Goal: Transaction & Acquisition: Download file/media

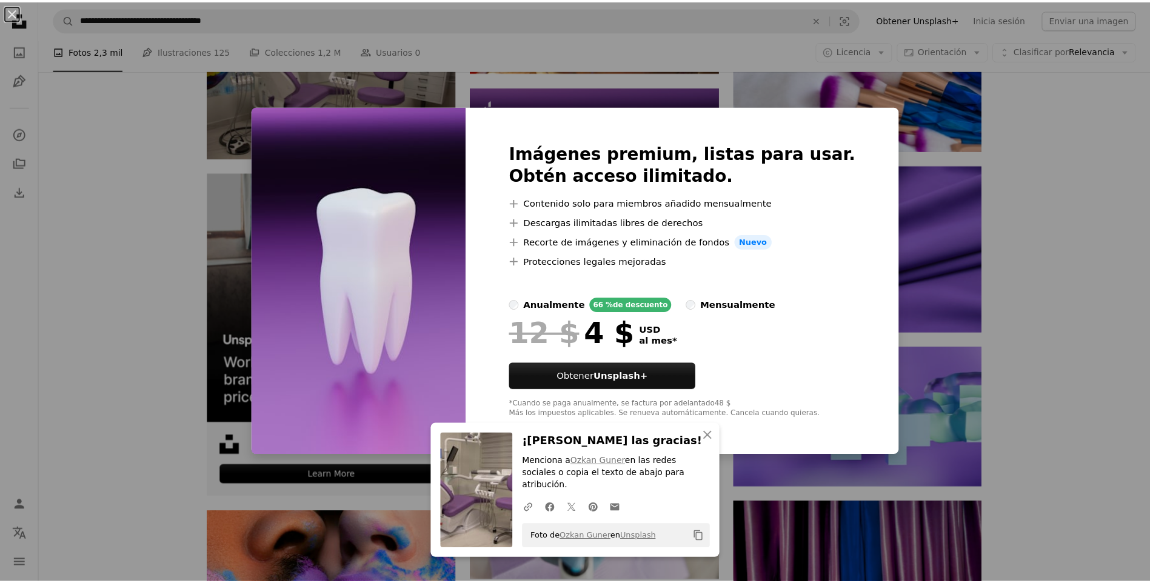
scroll to position [2343, 0]
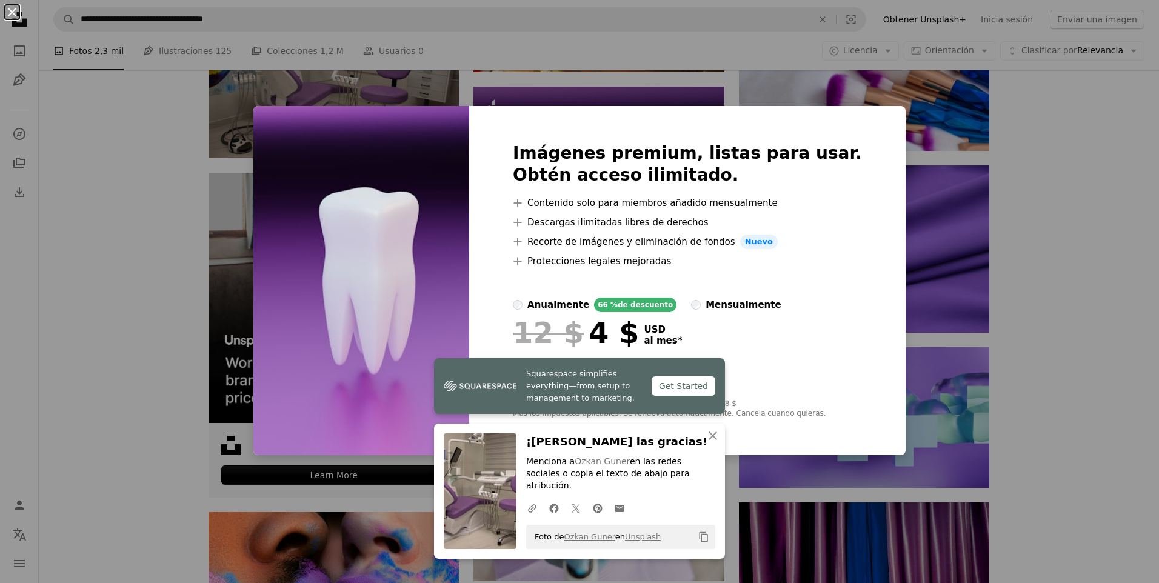
click at [9, 13] on button "An X shape" at bounding box center [12, 12] width 15 height 15
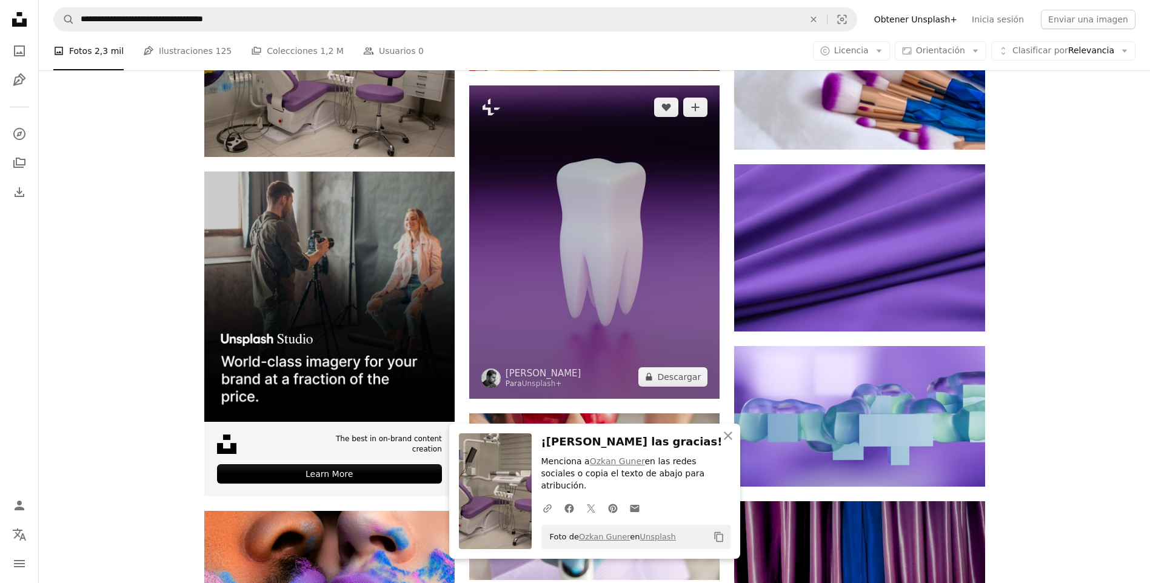
click at [617, 313] on img at bounding box center [594, 241] width 250 height 313
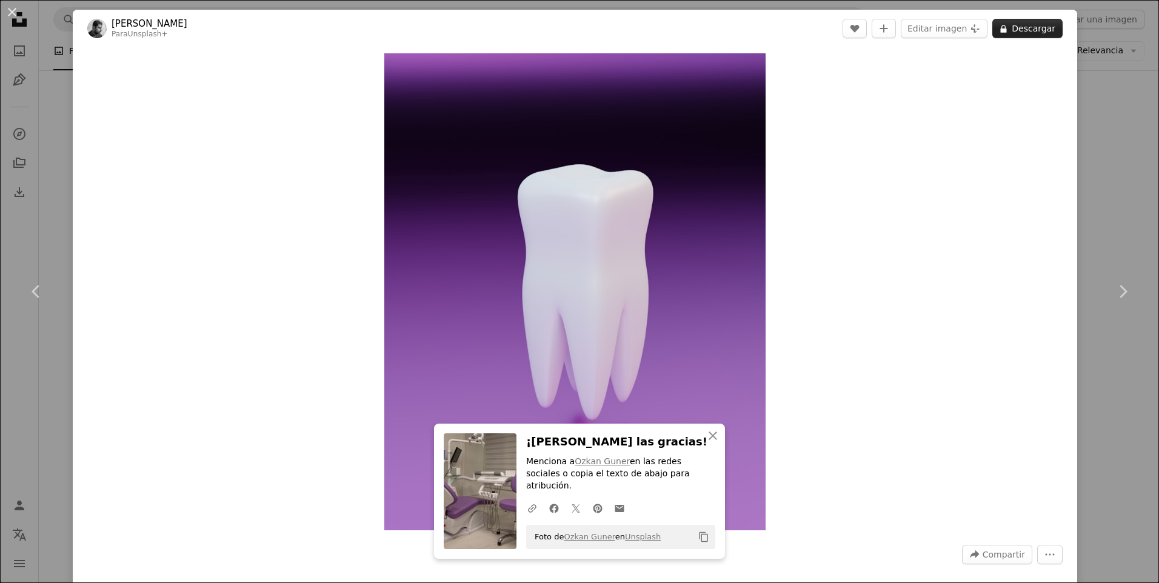
click at [1027, 30] on button "A lock Descargar" at bounding box center [1027, 28] width 70 height 19
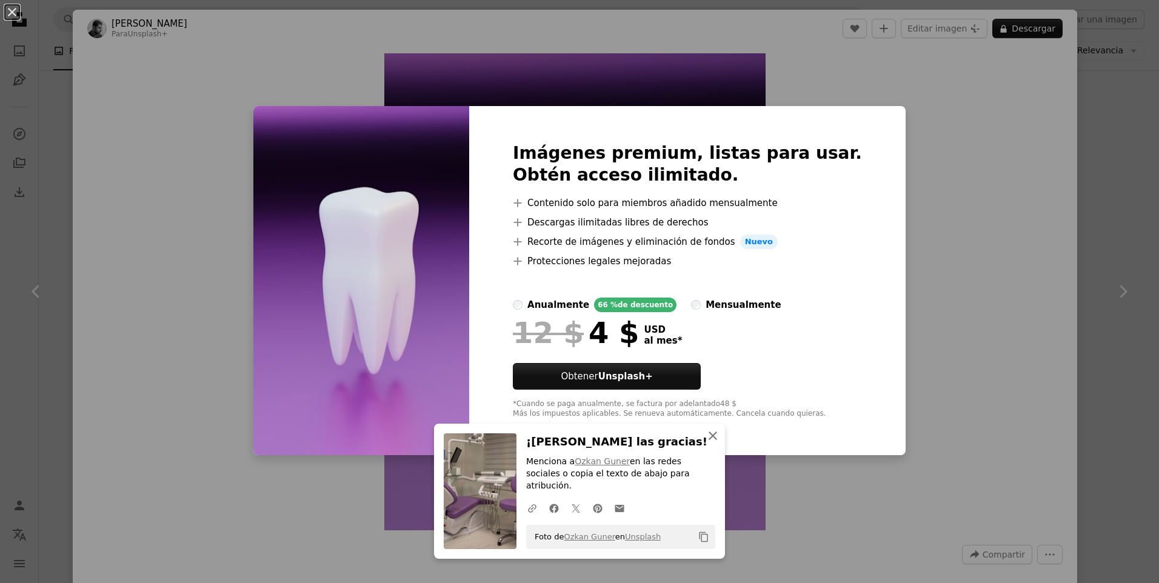
click at [707, 443] on icon "An X shape" at bounding box center [712, 435] width 15 height 15
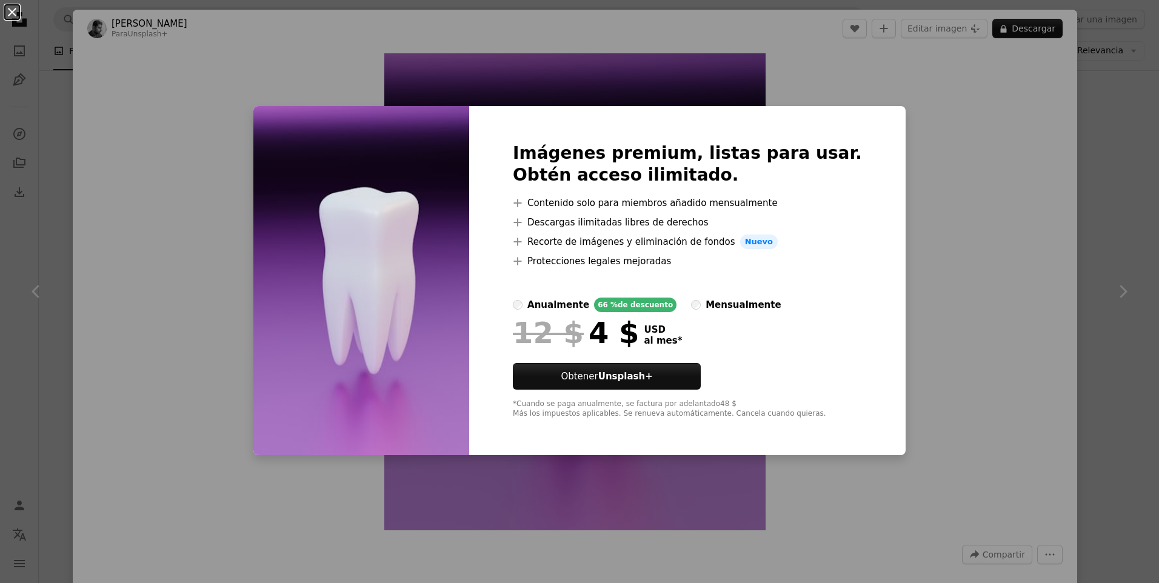
click at [10, 10] on button "An X shape" at bounding box center [12, 12] width 15 height 15
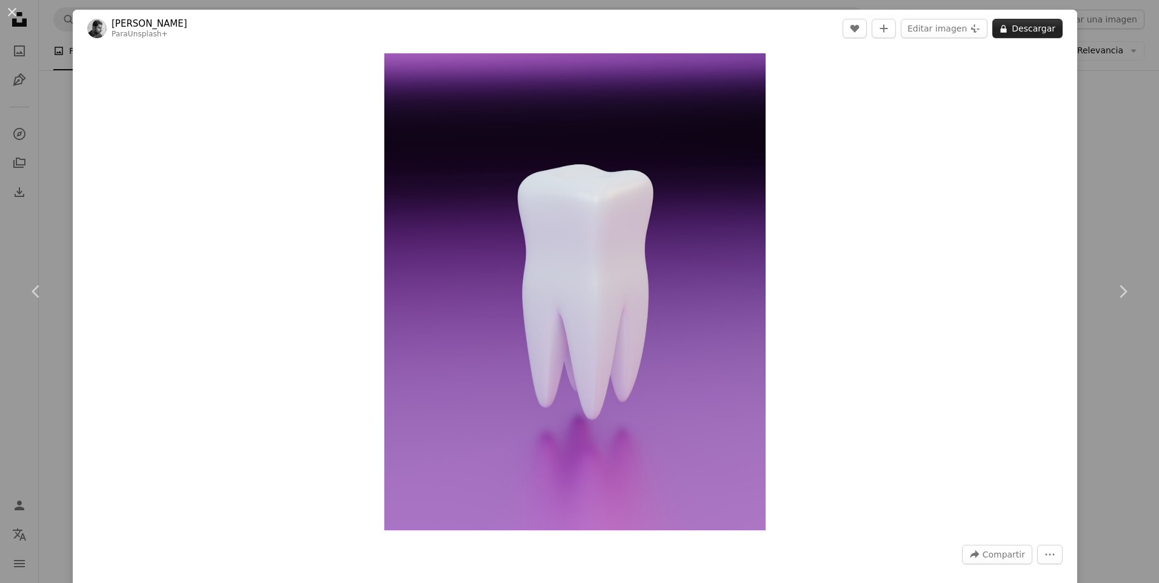
click at [1008, 32] on button "A lock Descargar" at bounding box center [1027, 28] width 70 height 19
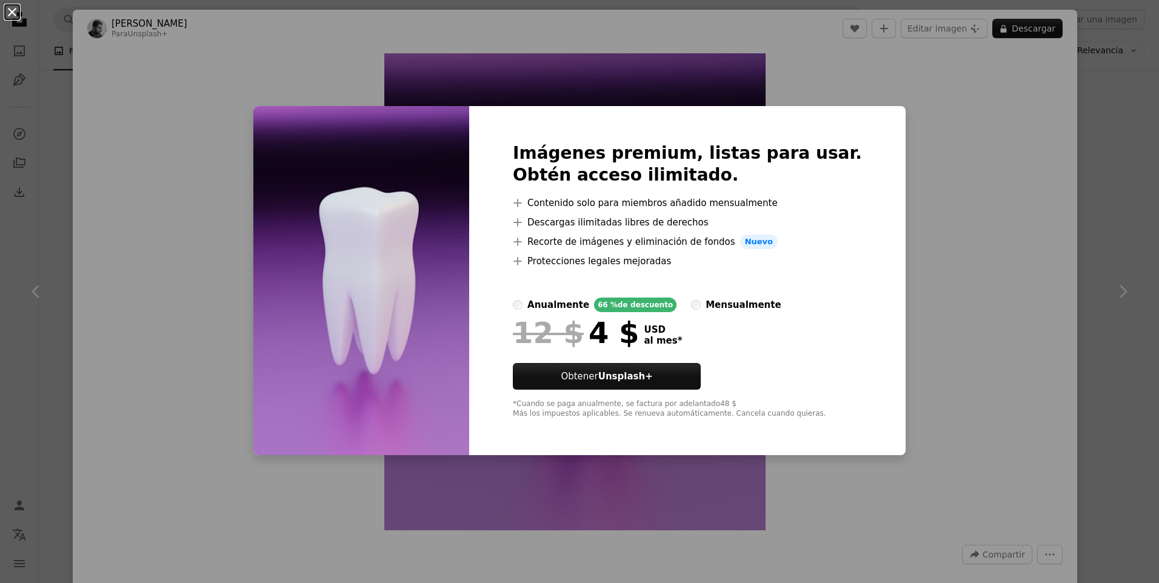
click at [15, 7] on button "An X shape" at bounding box center [12, 12] width 15 height 15
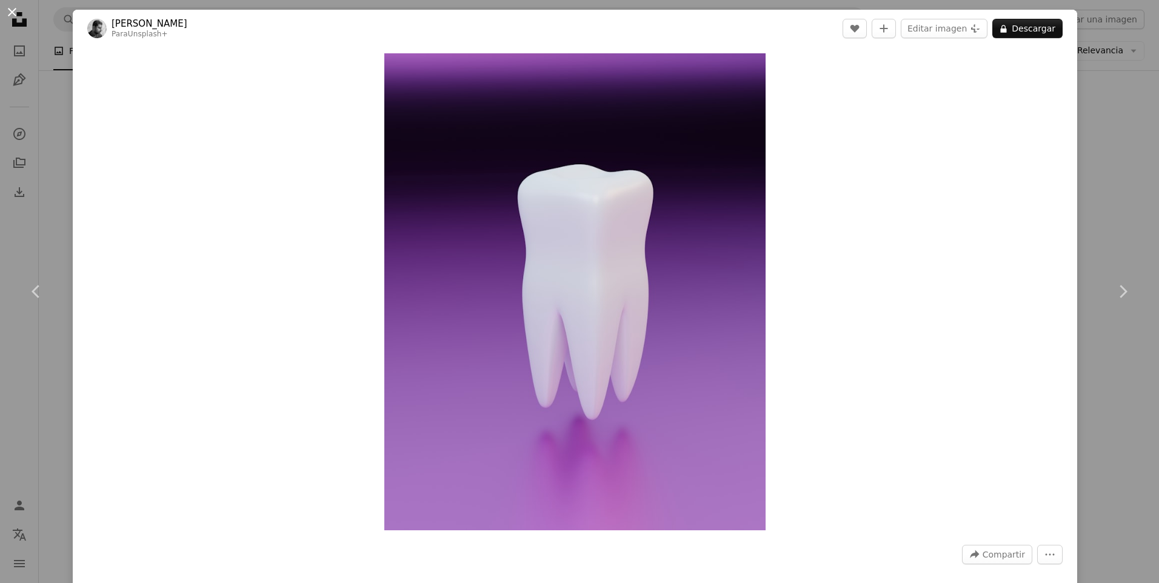
click at [12, 8] on button "An X shape" at bounding box center [12, 12] width 15 height 15
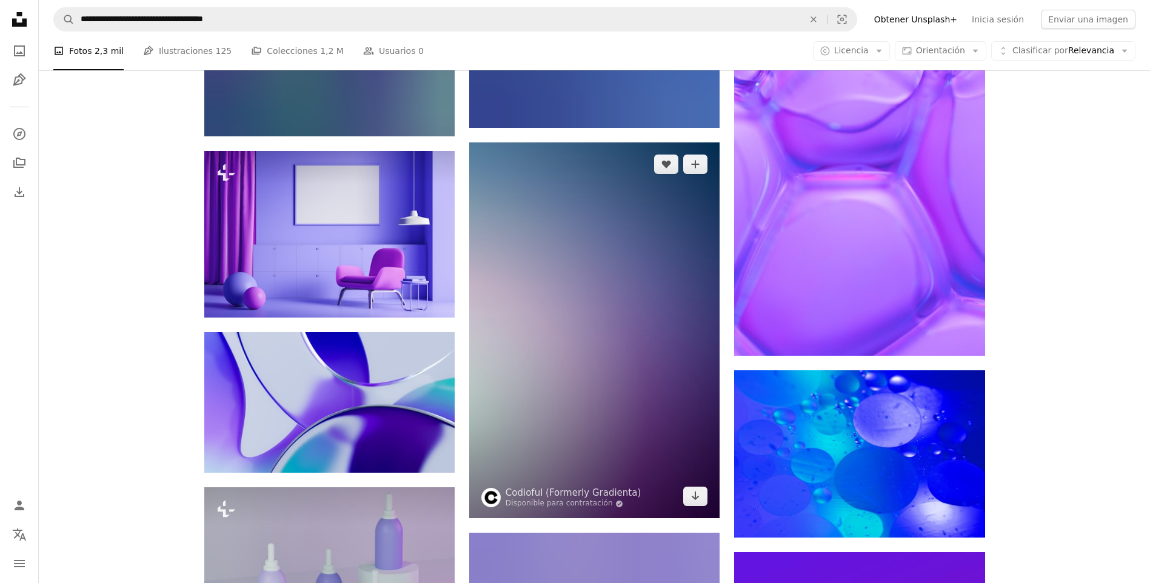
scroll to position [6767, 0]
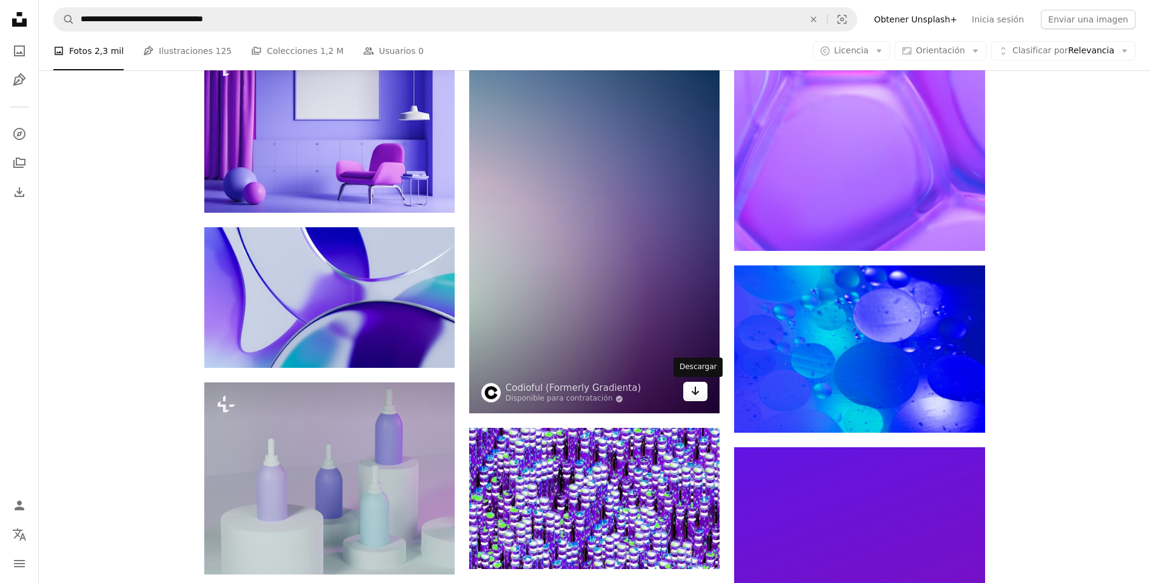
click at [697, 393] on icon "Arrow pointing down" at bounding box center [695, 391] width 10 height 15
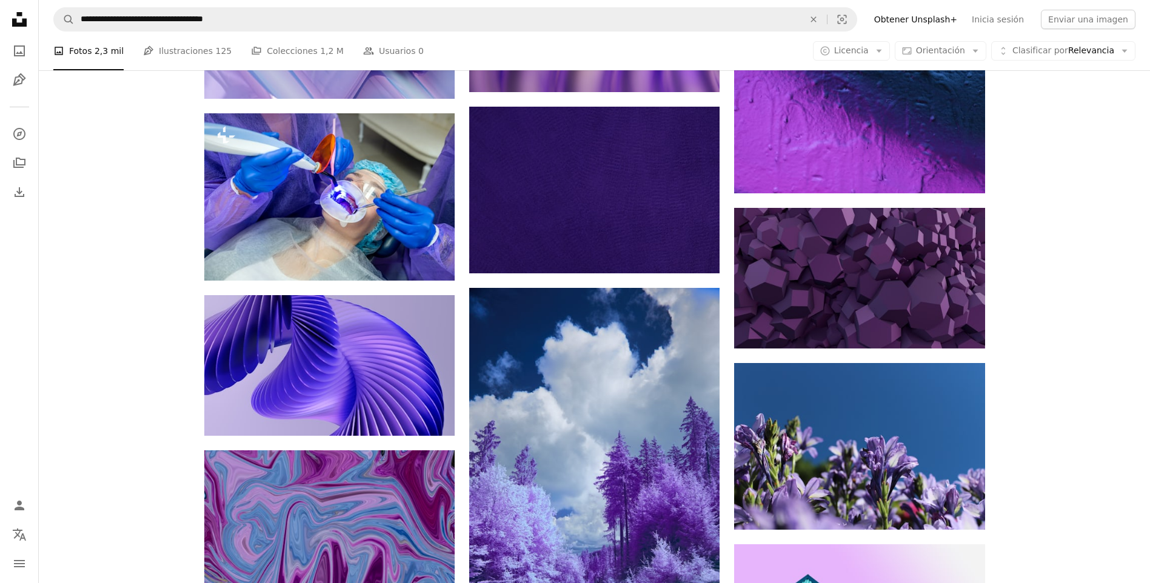
scroll to position [24585, 0]
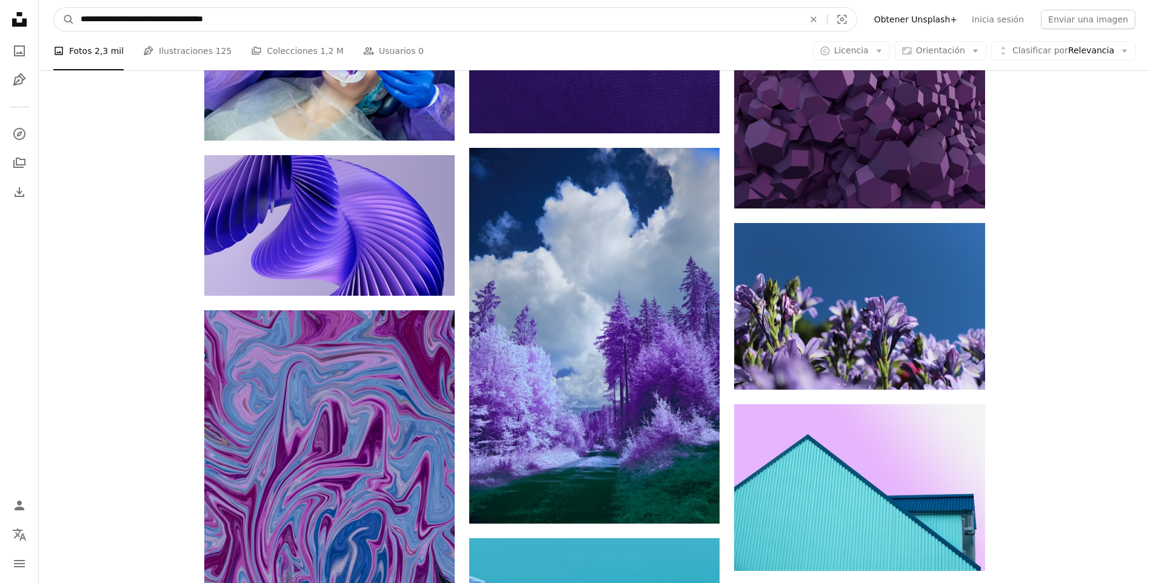
click at [142, 17] on input "**********" at bounding box center [437, 19] width 725 height 23
click at [116, 19] on input "**********" at bounding box center [437, 19] width 725 height 23
click at [132, 19] on input "**********" at bounding box center [437, 19] width 725 height 23
type input "**********"
click at [54, 8] on button "A magnifying glass" at bounding box center [64, 19] width 21 height 23
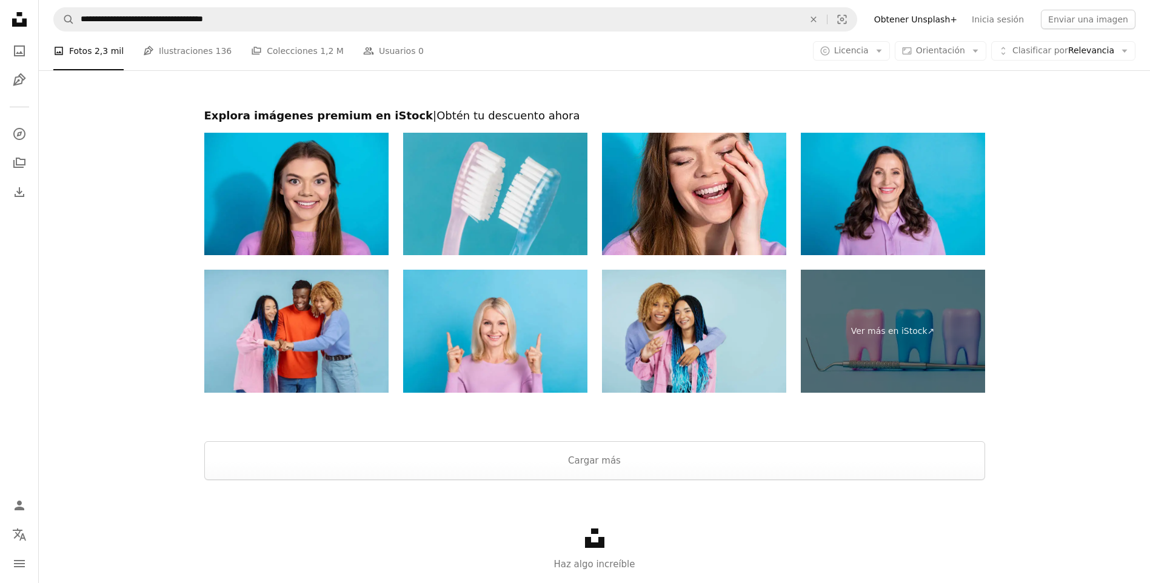
scroll to position [2000, 0]
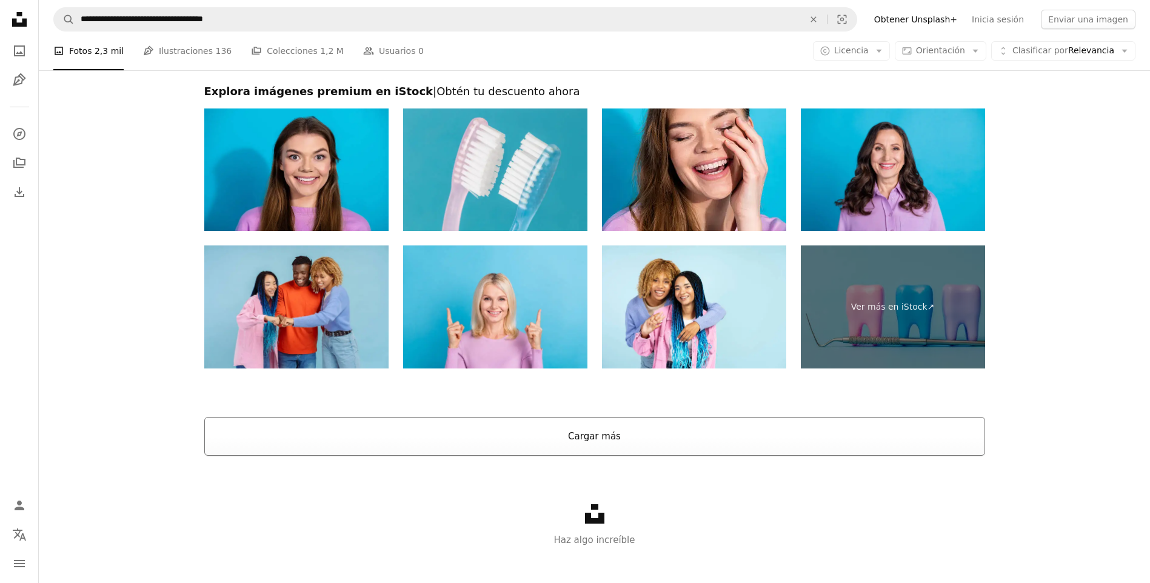
click at [632, 439] on button "Cargar más" at bounding box center [594, 436] width 781 height 39
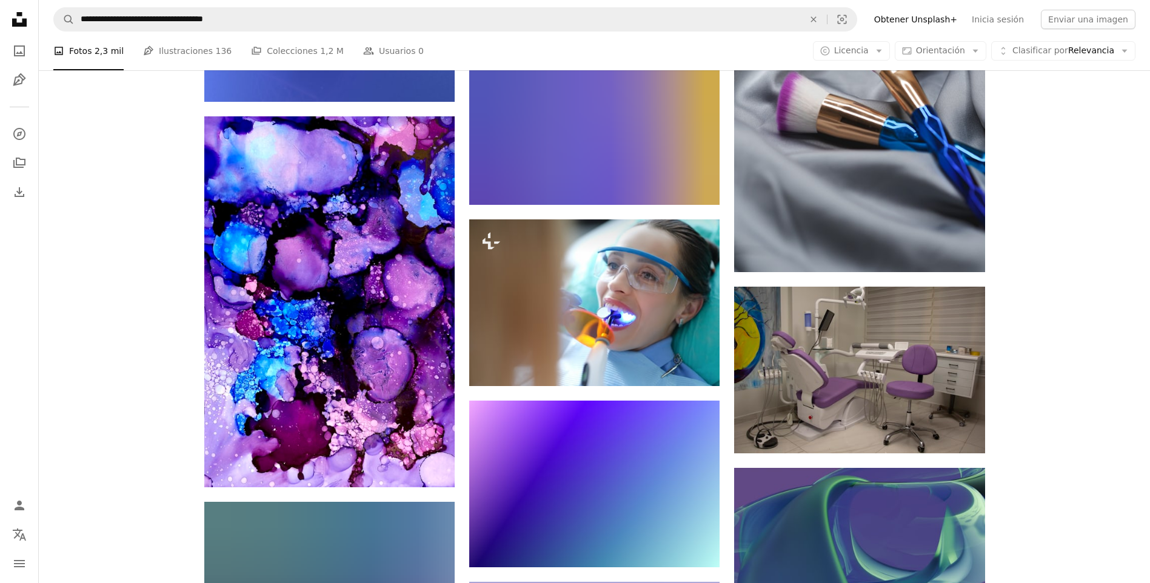
scroll to position [4364, 0]
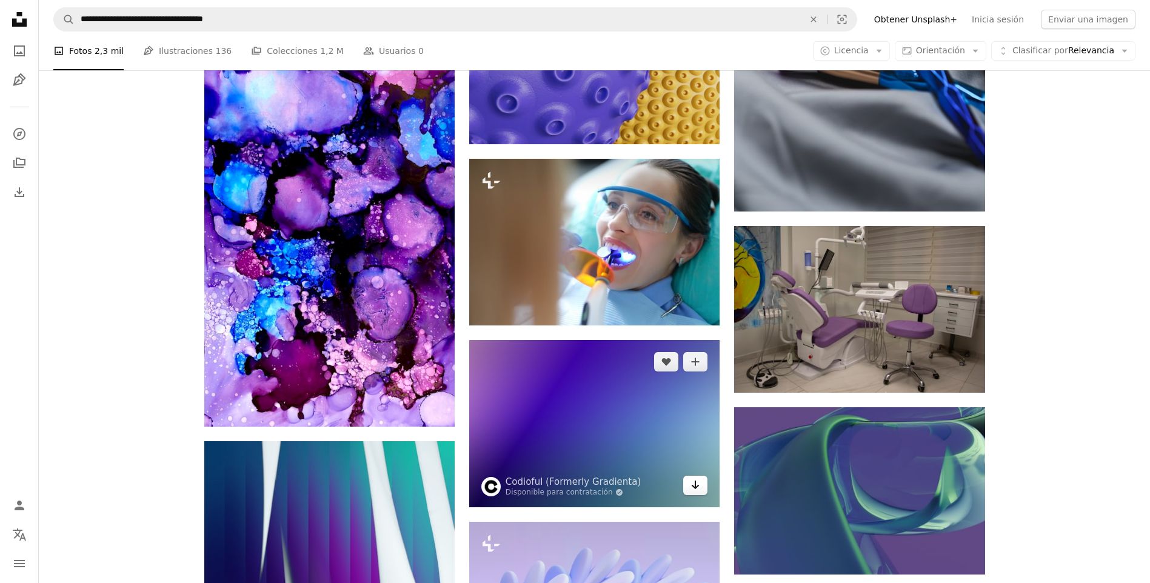
click at [699, 482] on icon "Arrow pointing down" at bounding box center [695, 485] width 10 height 15
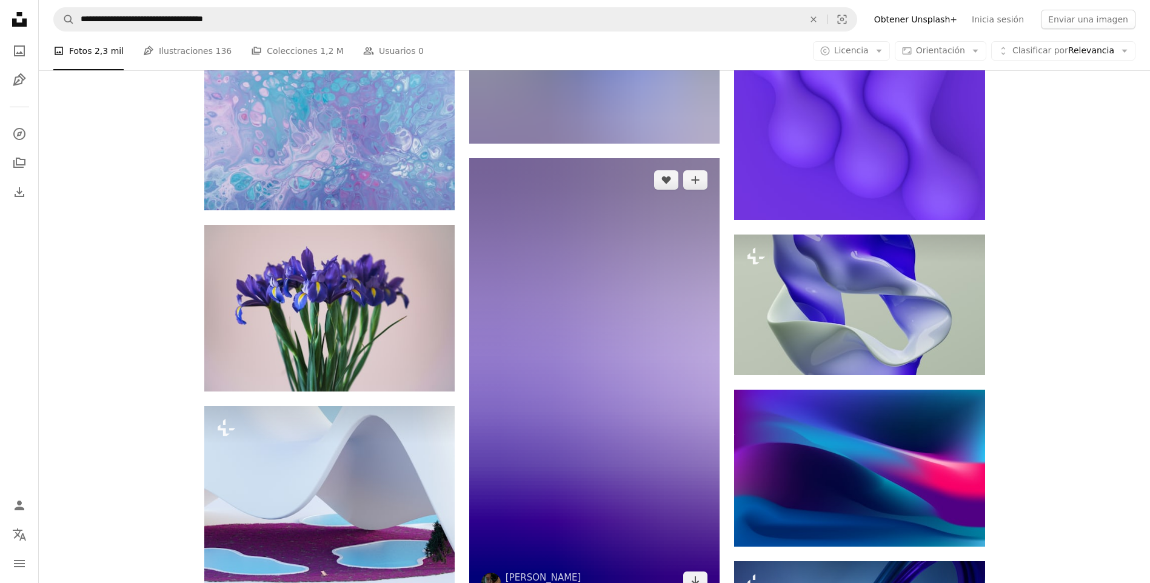
scroll to position [20121, 0]
